Goal: Obtain resource: Obtain resource

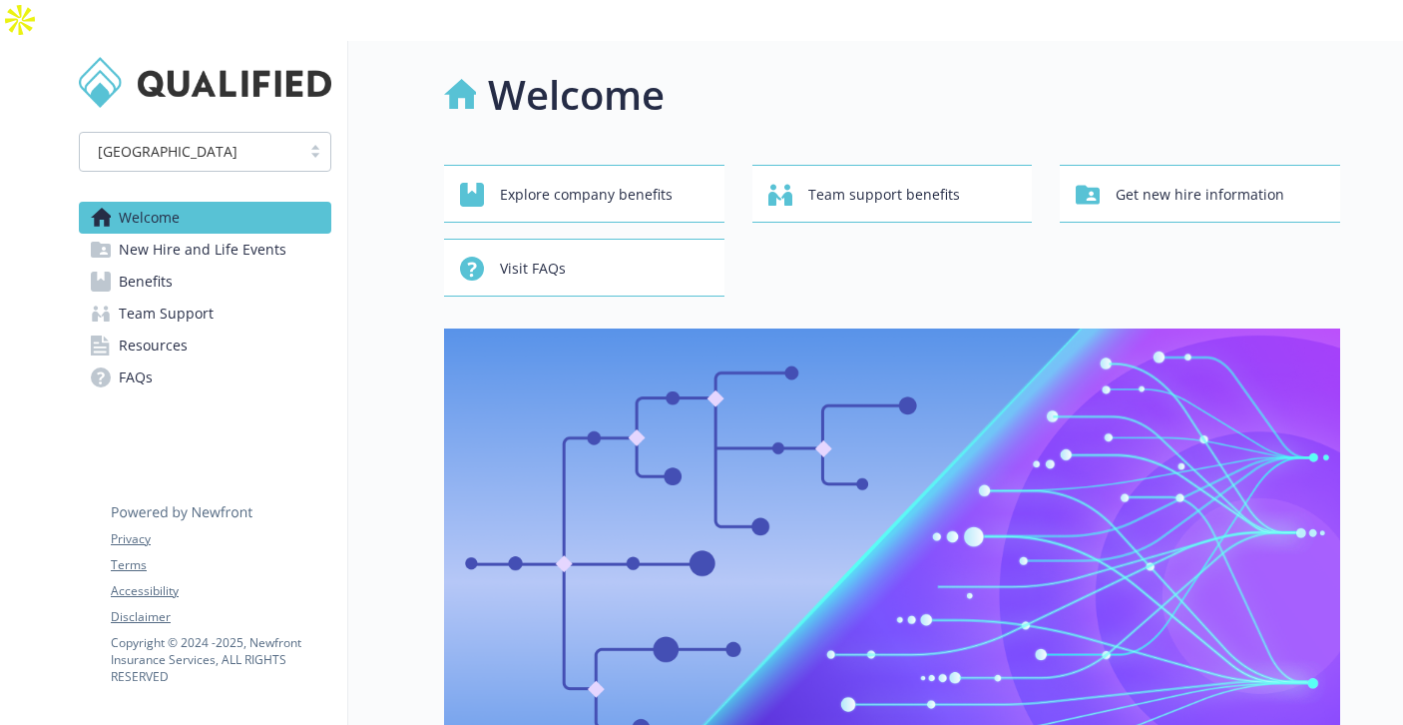
click at [207, 266] on link "Benefits" at bounding box center [205, 282] width 253 height 32
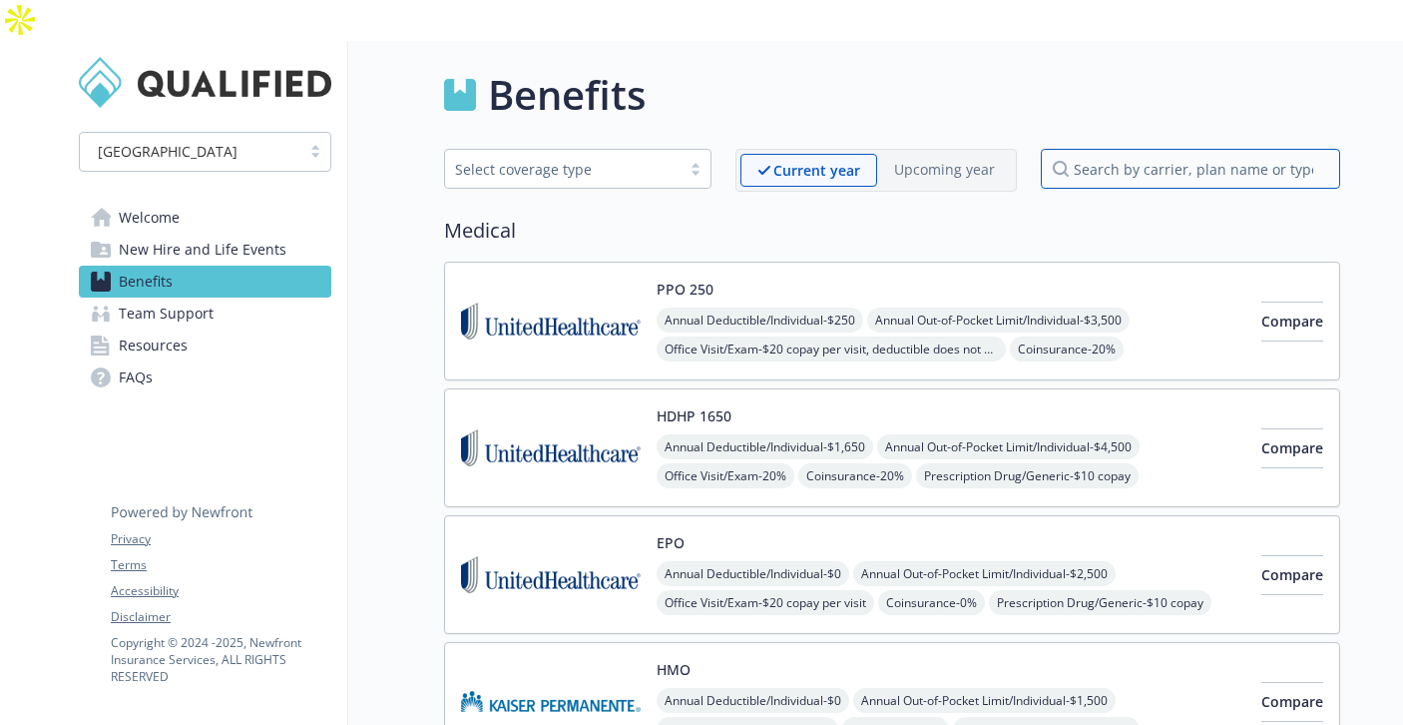
click at [1108, 149] on input "search by carrier, plan name or type" at bounding box center [1190, 169] width 299 height 40
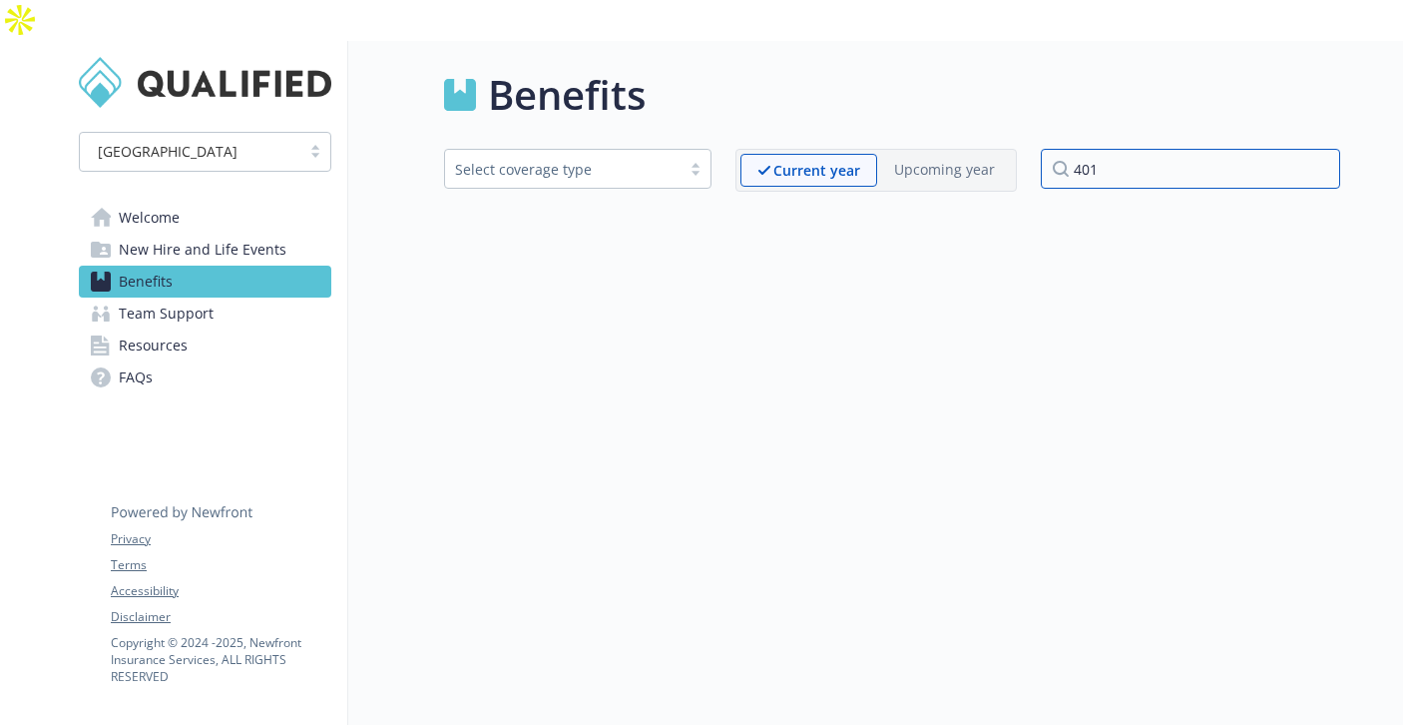
type input "401"
click at [242, 234] on span "New Hire and Life Events" at bounding box center [203, 250] width 168 height 32
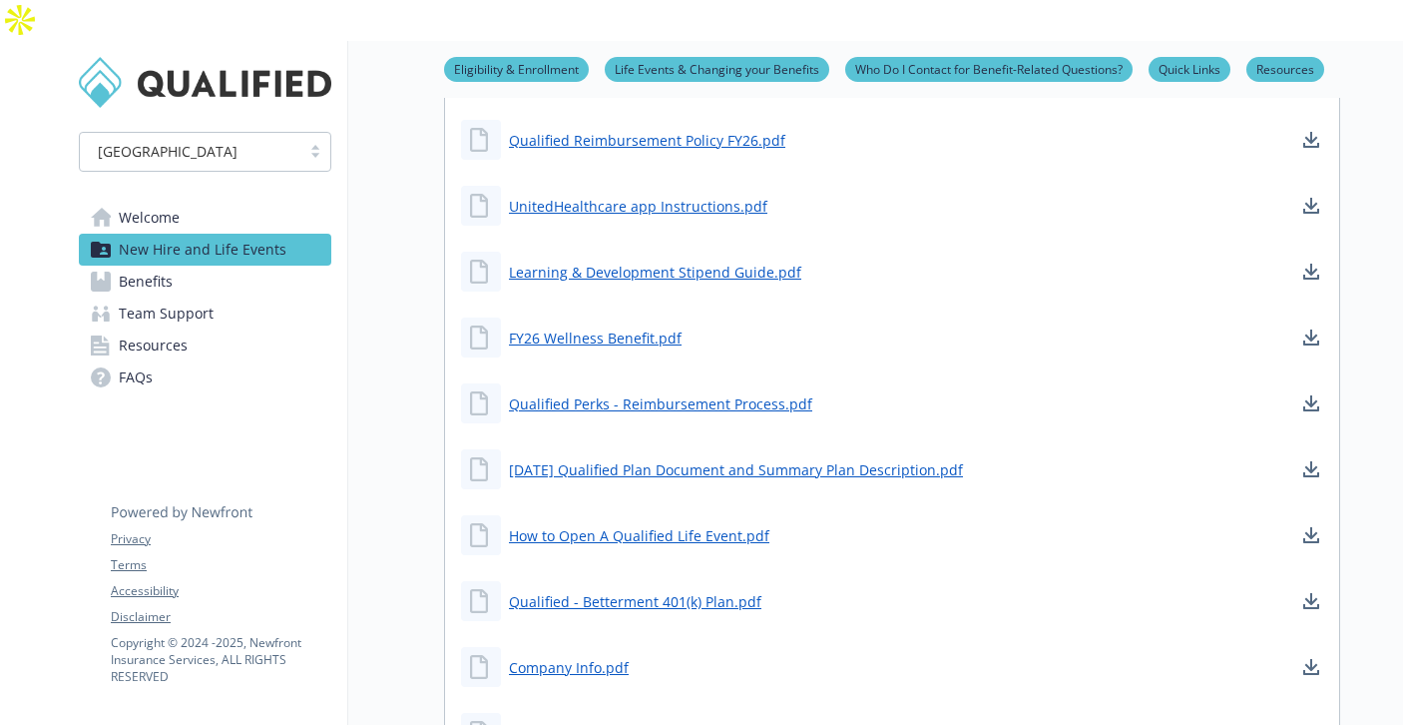
scroll to position [1536, 0]
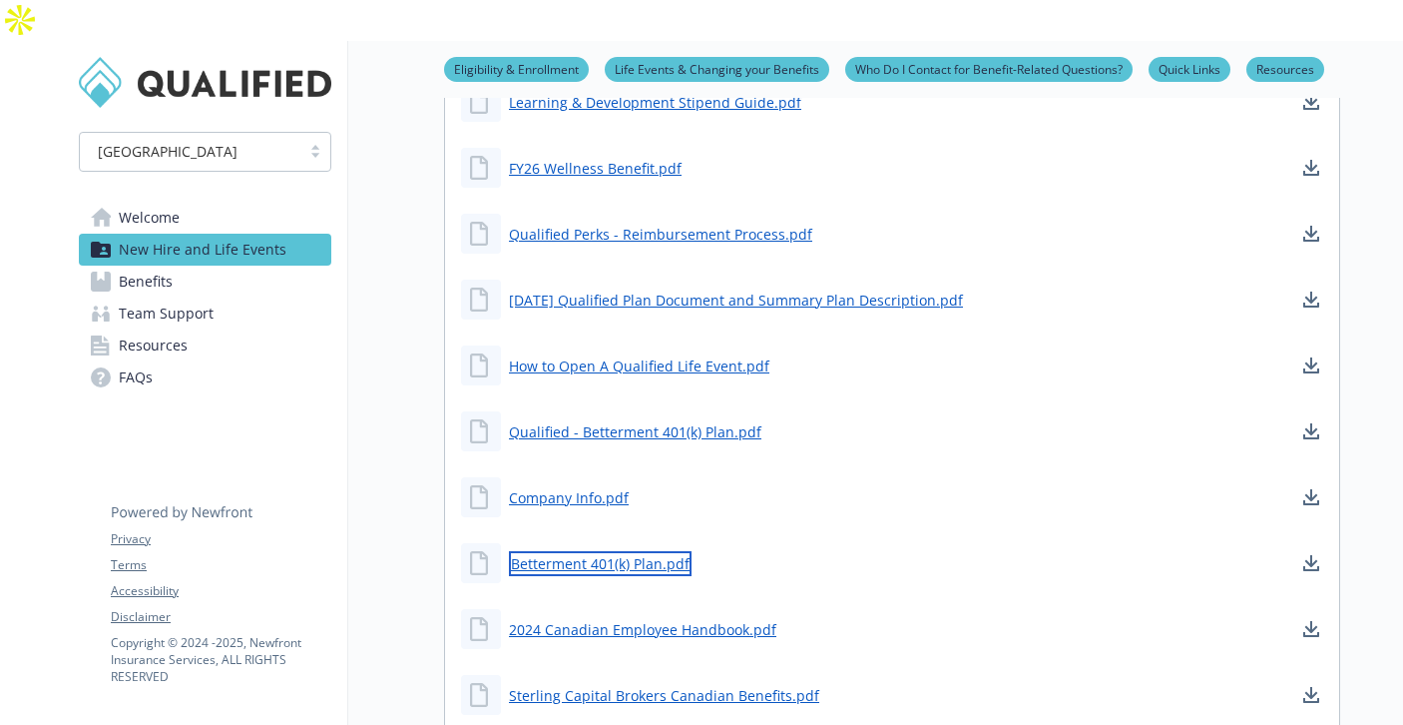
click at [613, 551] on link "Betterment 401(k) Plan.pdf" at bounding box center [600, 563] width 183 height 25
